Goal: Navigation & Orientation: Understand site structure

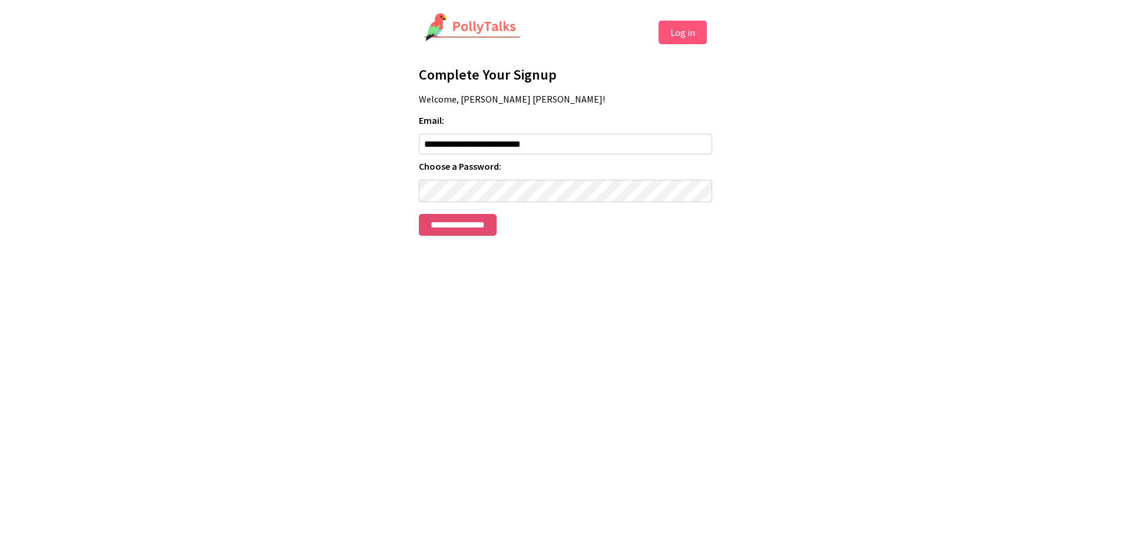
click at [463, 229] on input "**********" at bounding box center [458, 225] width 78 height 22
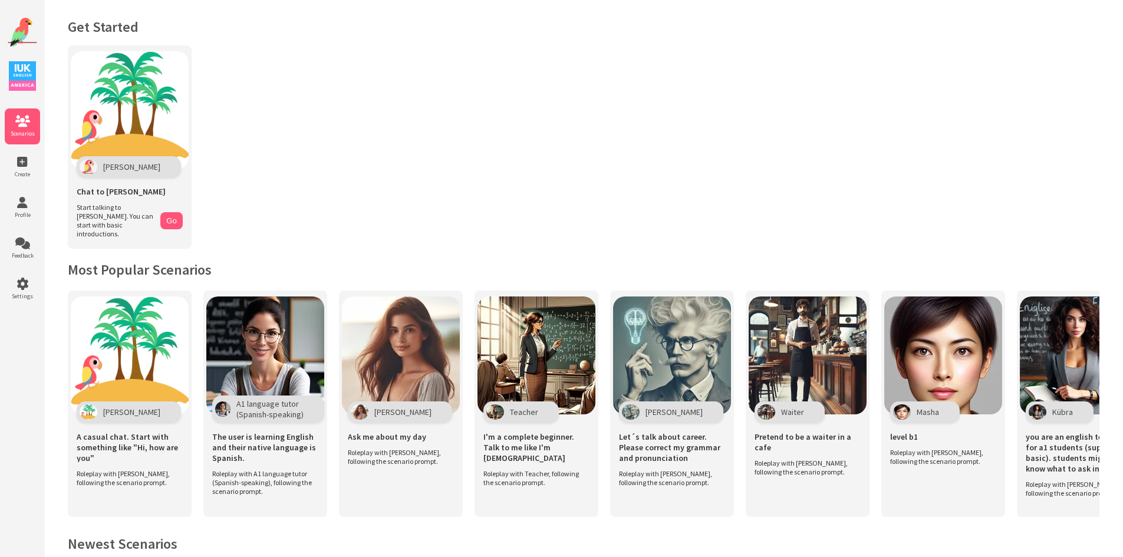
click at [22, 83] on img at bounding box center [22, 75] width 27 height 29
click at [21, 164] on icon at bounding box center [22, 162] width 35 height 12
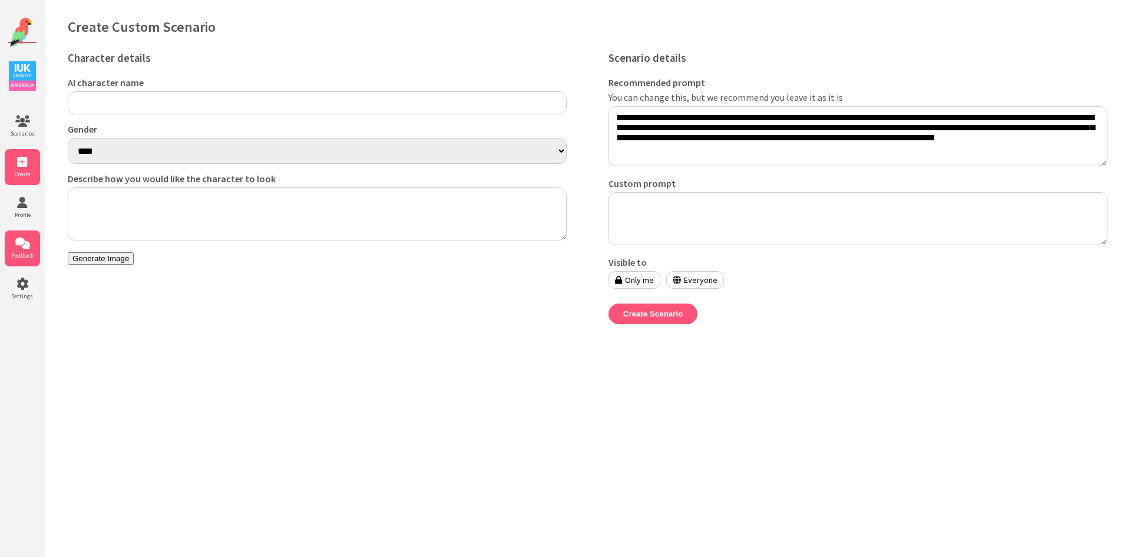
click at [30, 242] on icon at bounding box center [22, 243] width 35 height 12
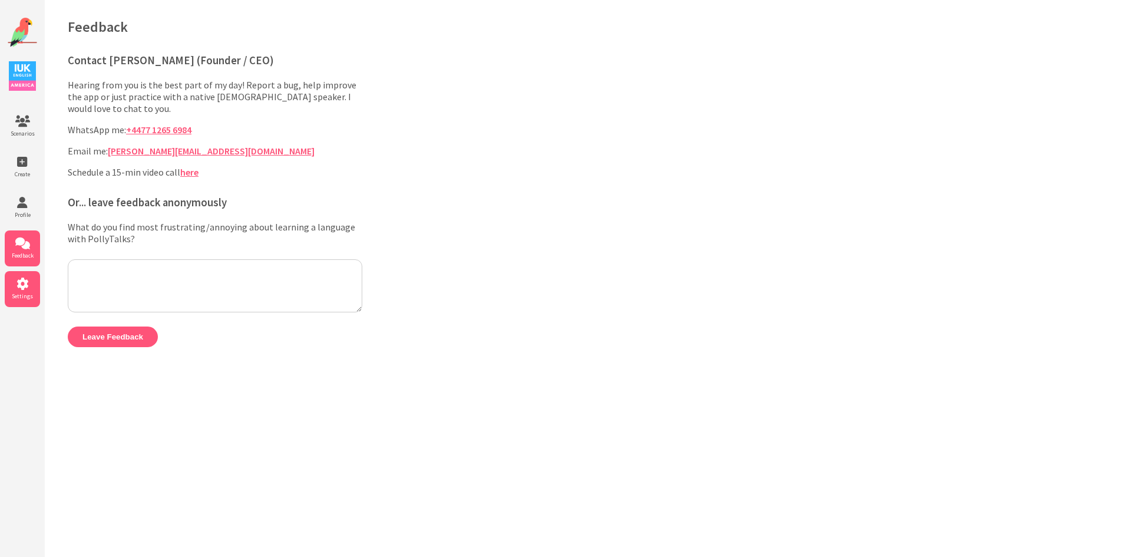
click at [36, 289] on icon at bounding box center [22, 284] width 35 height 12
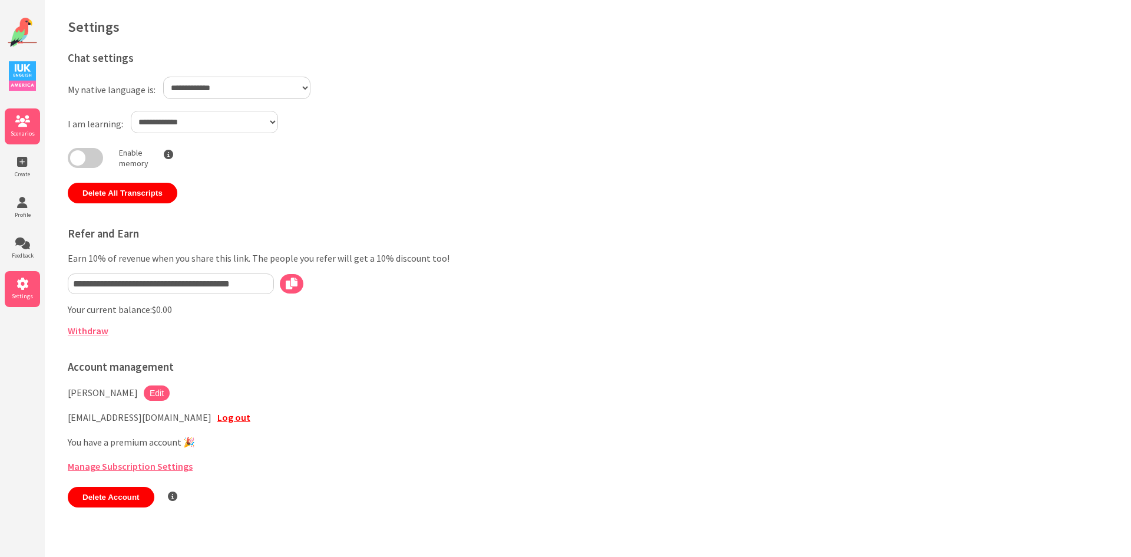
click at [16, 124] on icon at bounding box center [22, 121] width 35 height 12
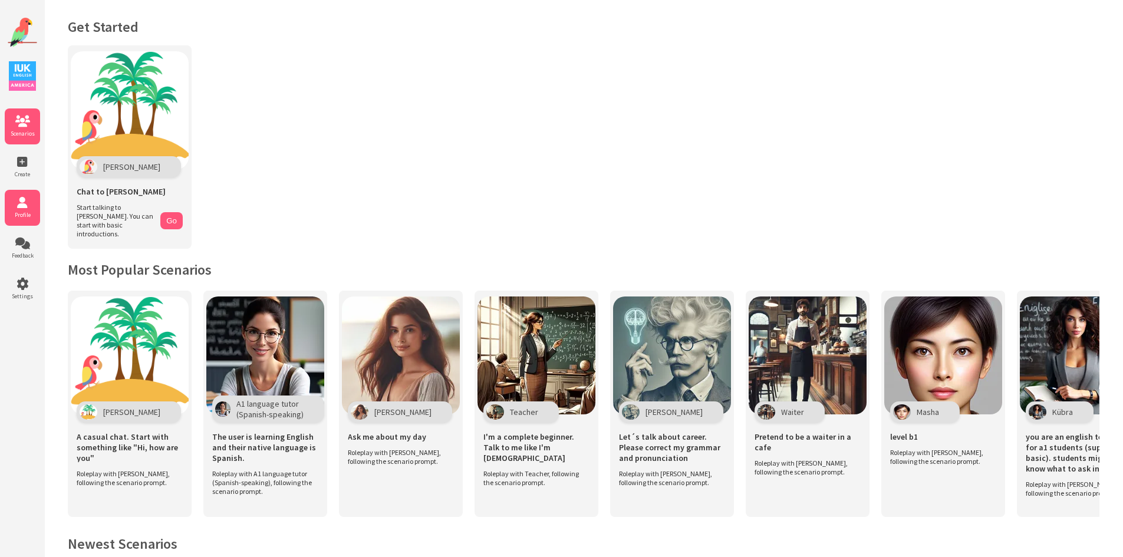
click at [22, 207] on icon at bounding box center [22, 203] width 35 height 12
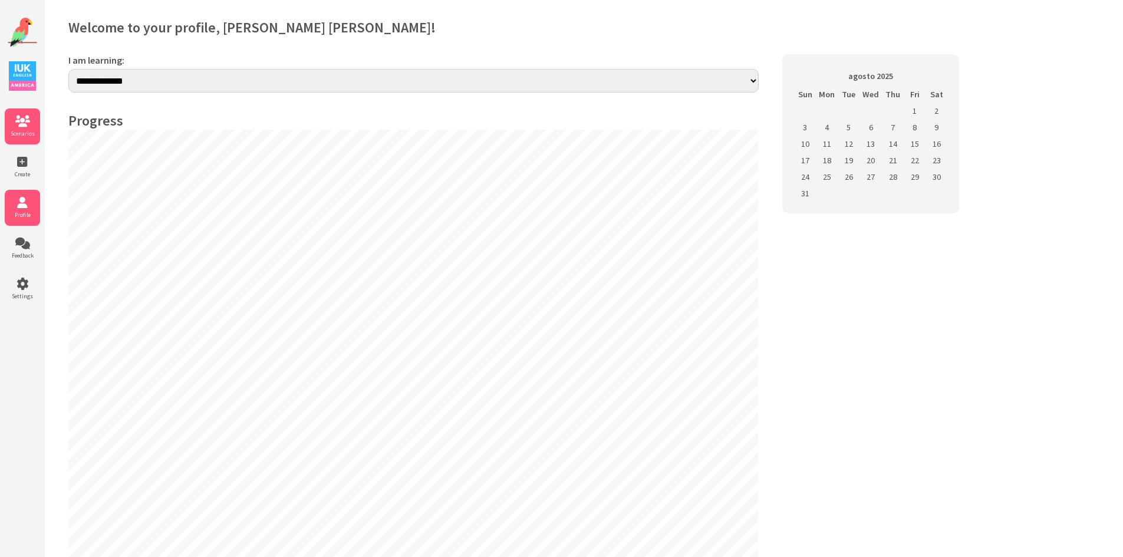
click at [29, 121] on icon at bounding box center [22, 121] width 35 height 12
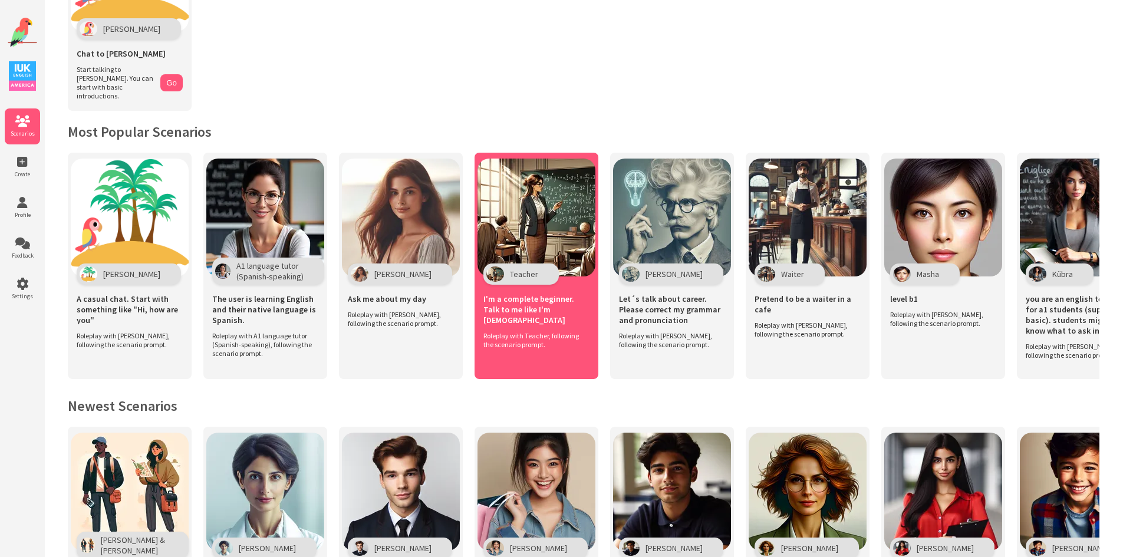
scroll to position [81, 0]
